Goal: Information Seeking & Learning: Learn about a topic

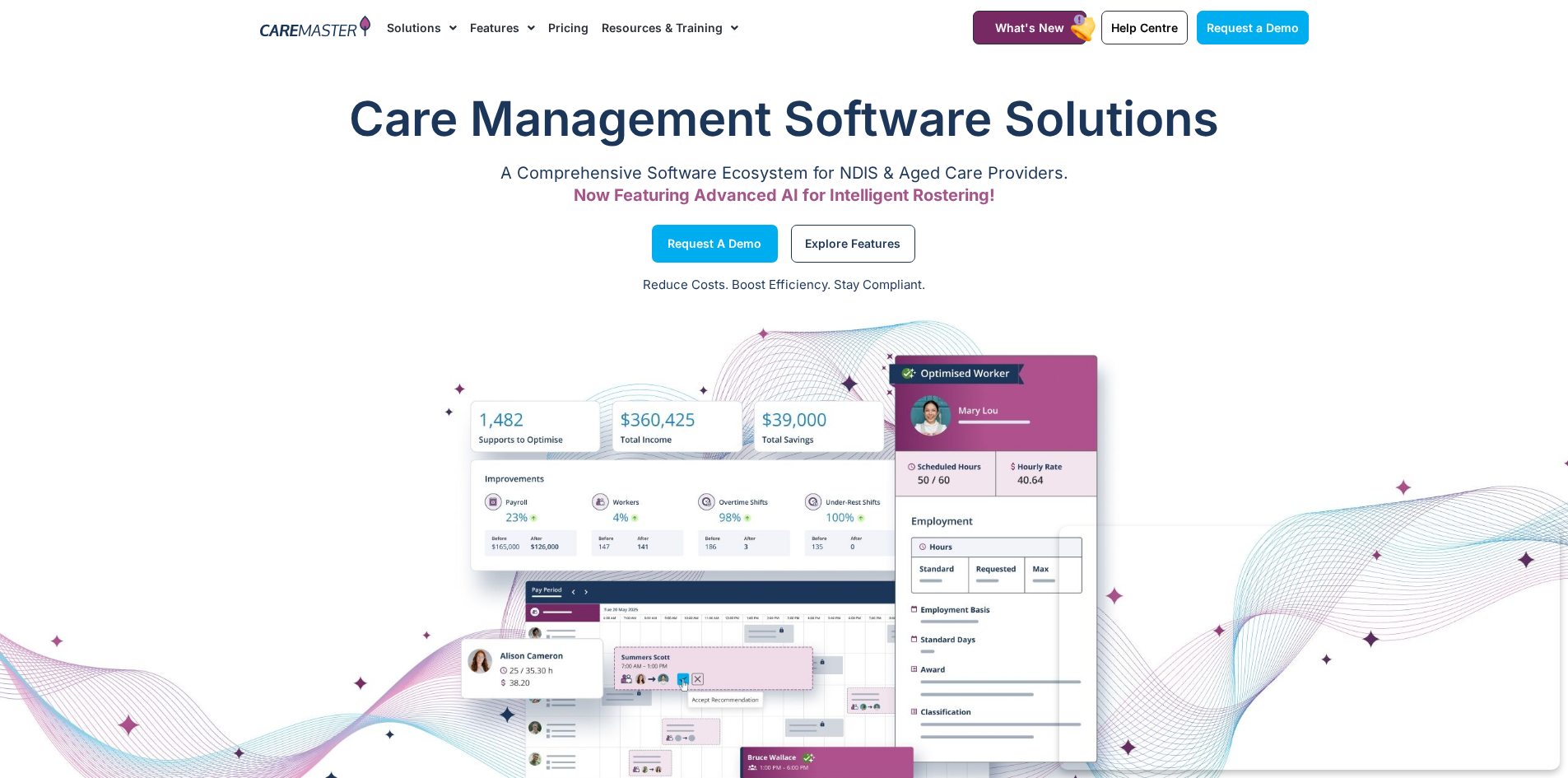
click at [569, 30] on link "Pricing" at bounding box center [569, 27] width 40 height 55
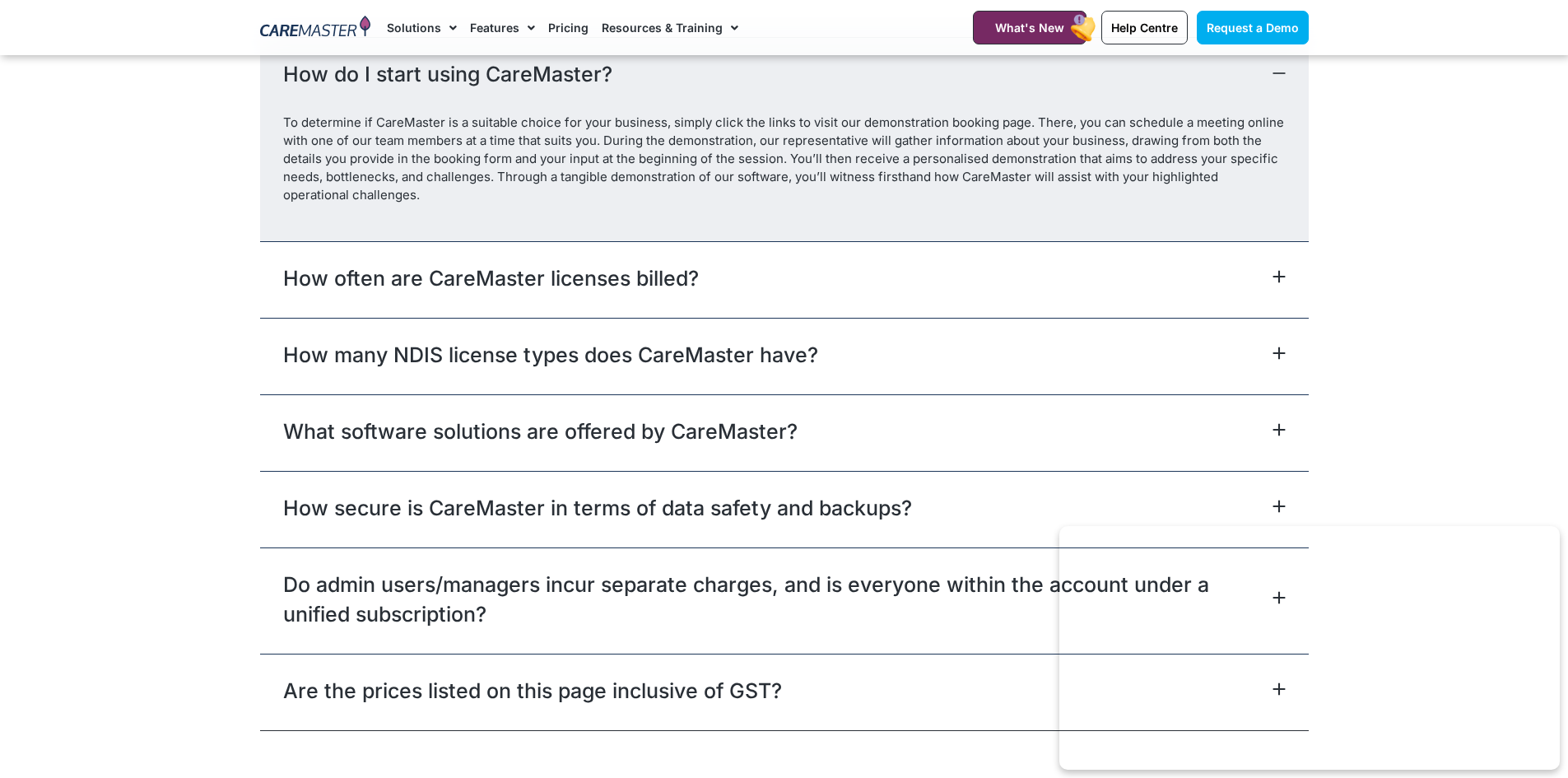
scroll to position [7327, 0]
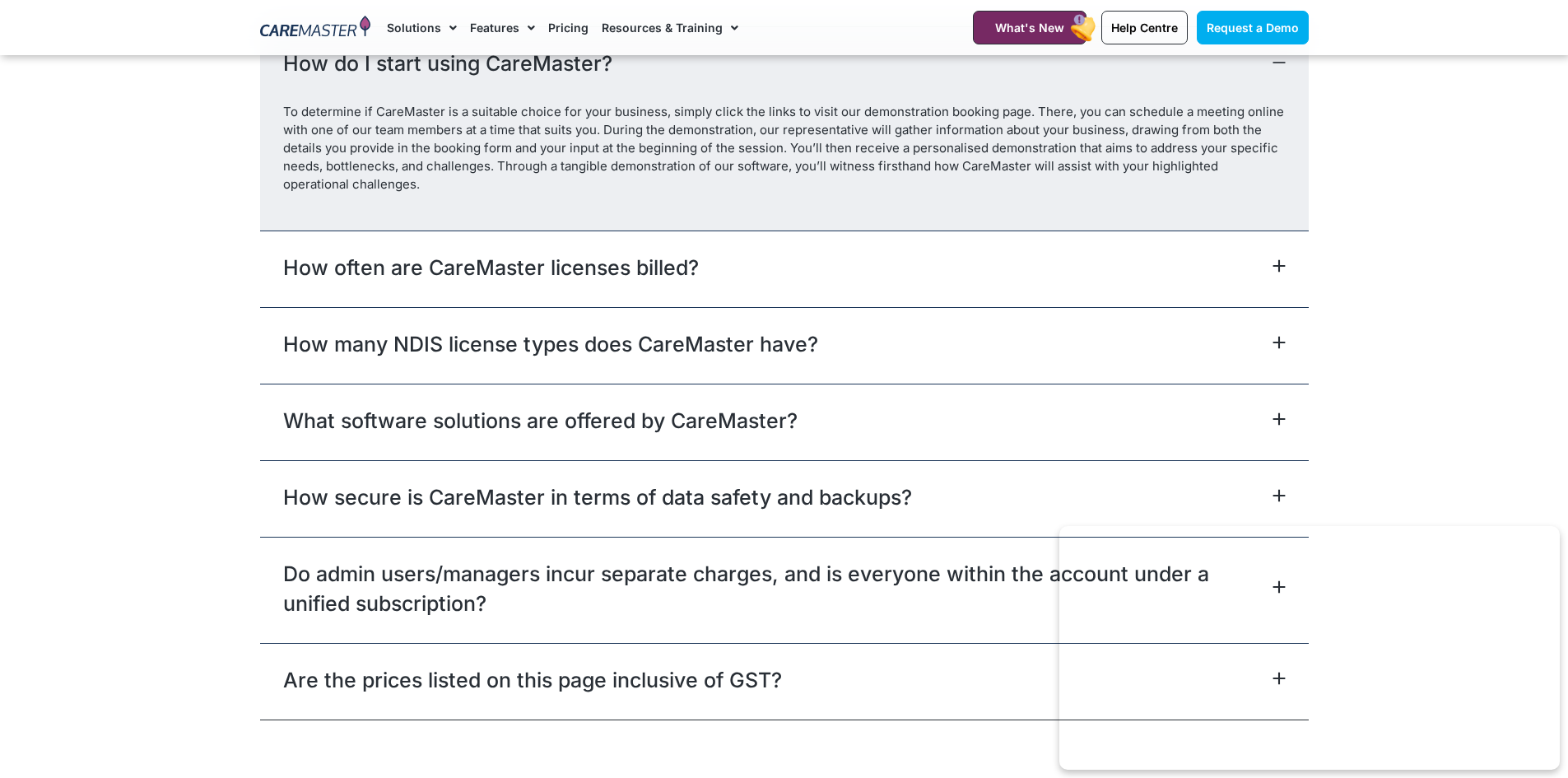
click at [1277, 262] on icon at bounding box center [1279, 265] width 13 height 13
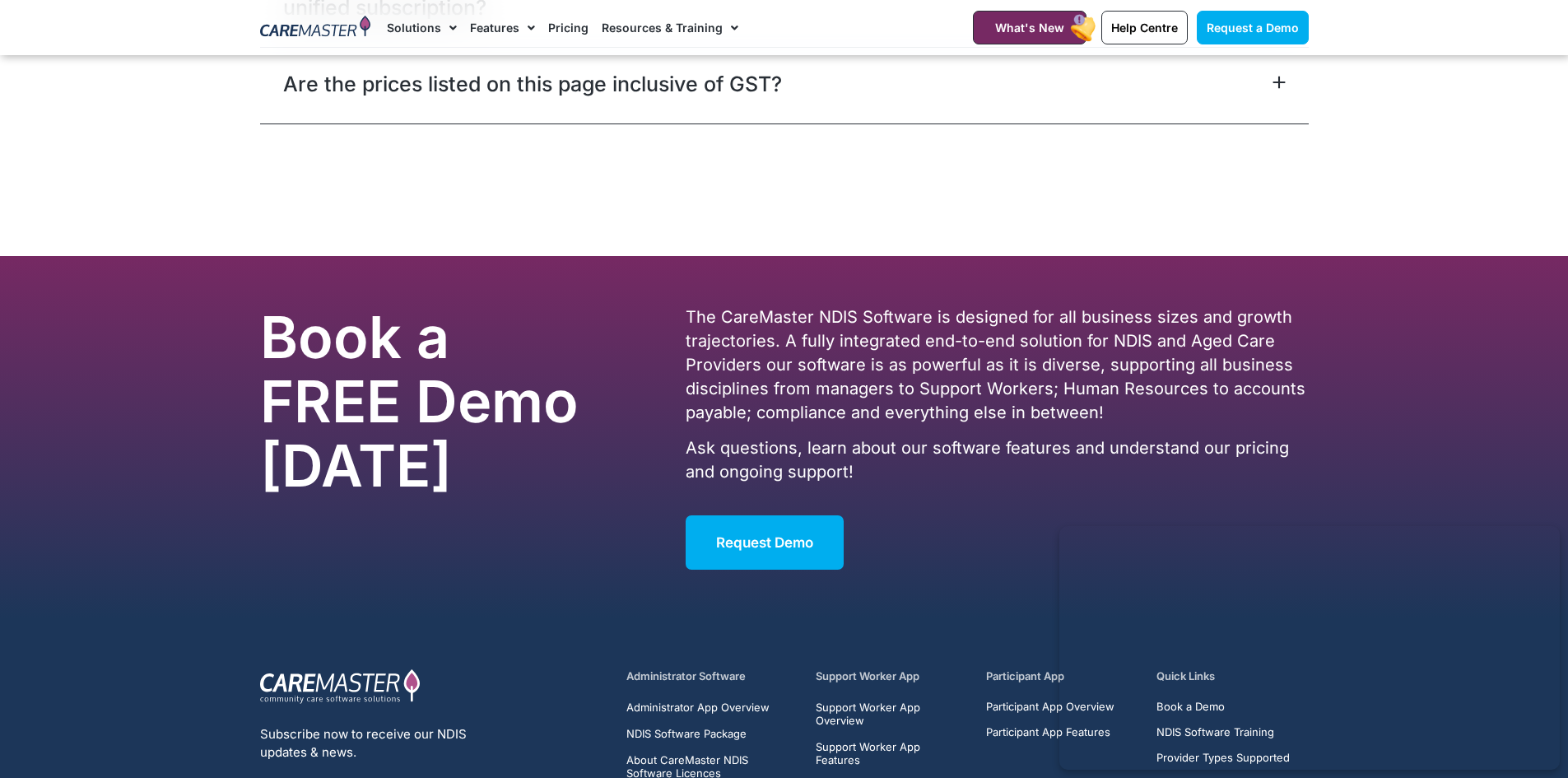
scroll to position [8130, 0]
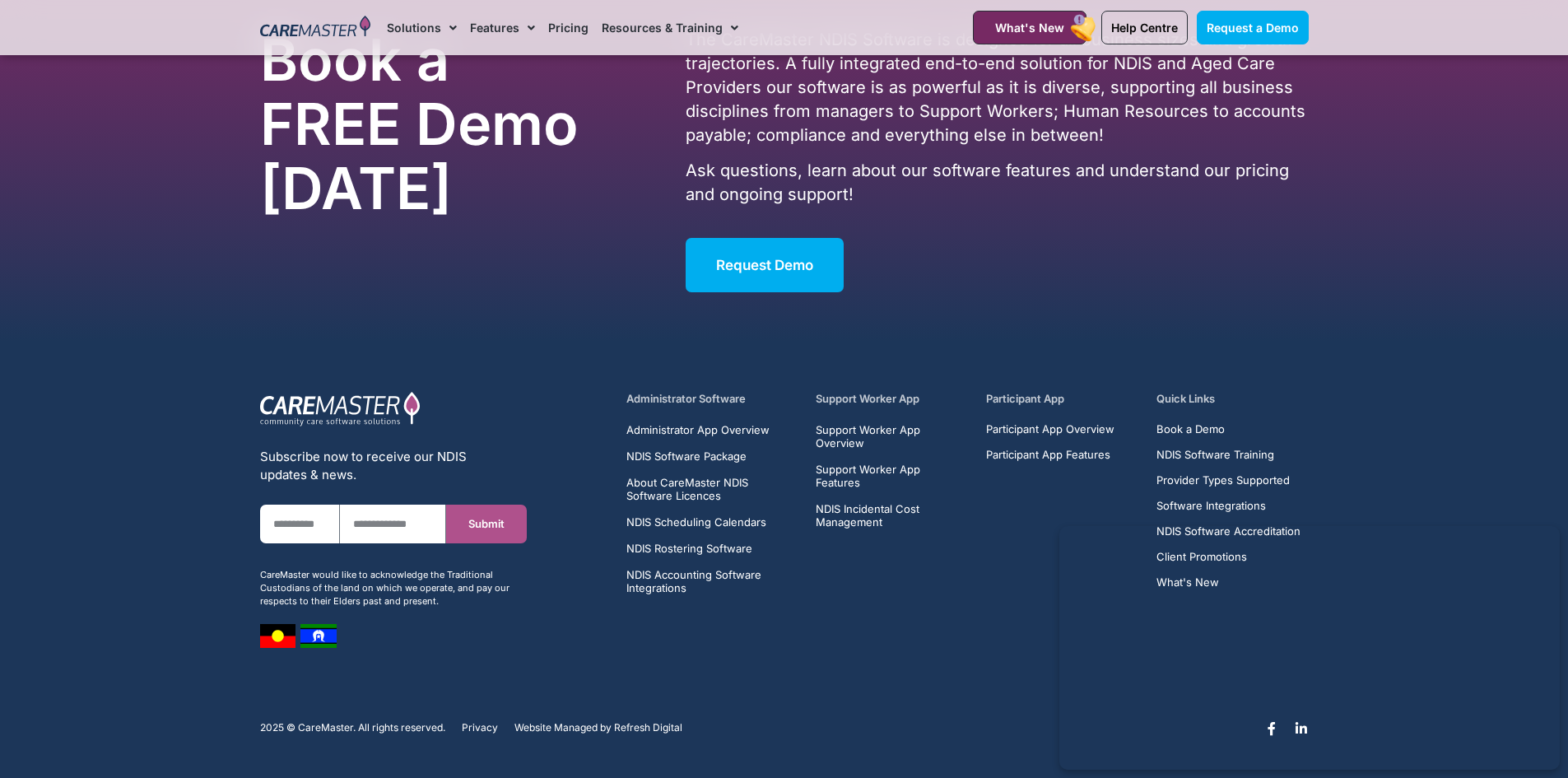
click at [335, 400] on img at bounding box center [340, 408] width 160 height 36
